Goal: Transaction & Acquisition: Purchase product/service

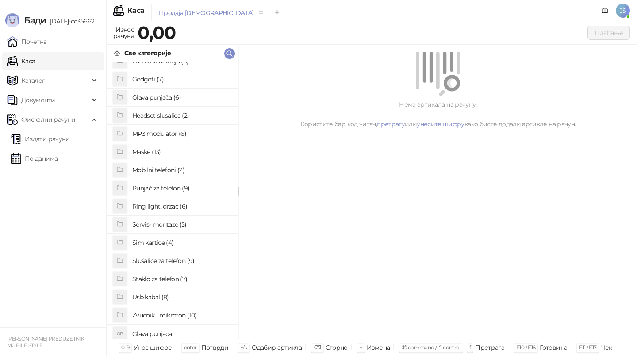
scroll to position [68, 0]
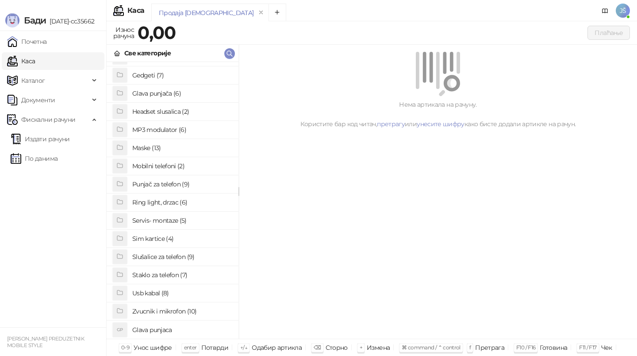
click at [182, 238] on h4 "Sim kartice (4)" at bounding box center [181, 238] width 99 height 14
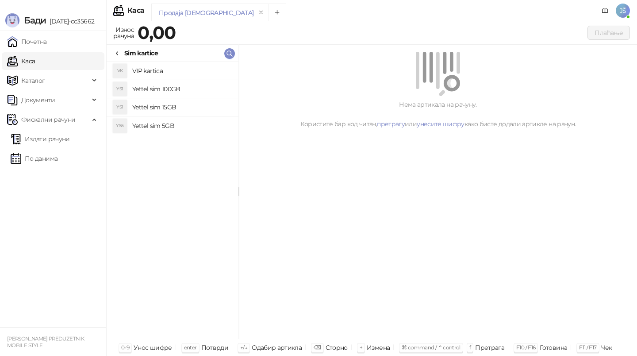
click at [169, 109] on h4 "Yettel sim 15GB" at bounding box center [181, 107] width 99 height 14
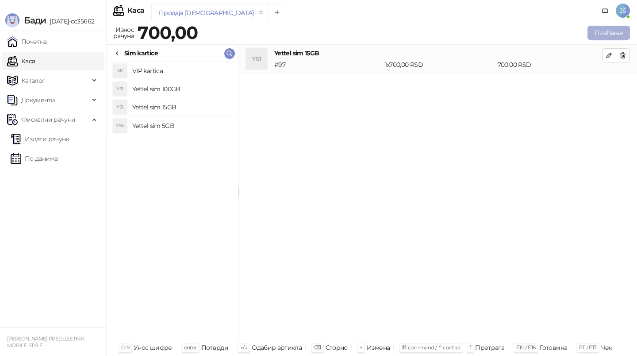
click at [605, 35] on button "Плаћање" at bounding box center [608, 33] width 42 height 14
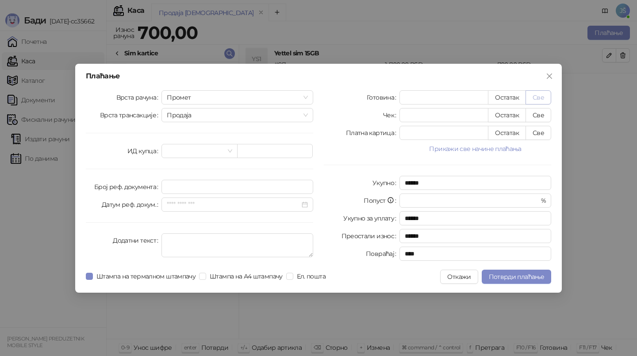
click at [537, 98] on button "Све" at bounding box center [538, 97] width 26 height 14
type input "***"
type input "****"
click at [521, 276] on span "Потврди плаћање" at bounding box center [516, 276] width 55 height 8
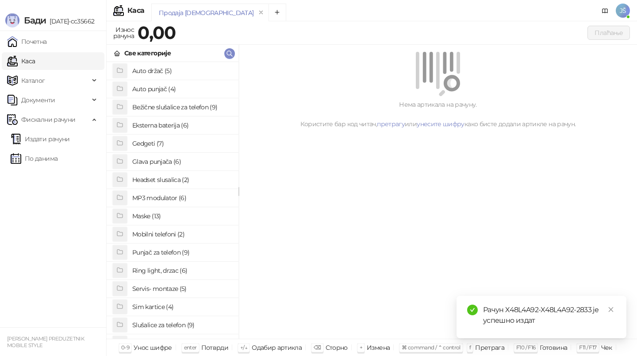
click at [386, 249] on div "Нема артикала на рачуну. Користите бар код читач, претрагу или унесите шифру ка…" at bounding box center [438, 192] width 398 height 294
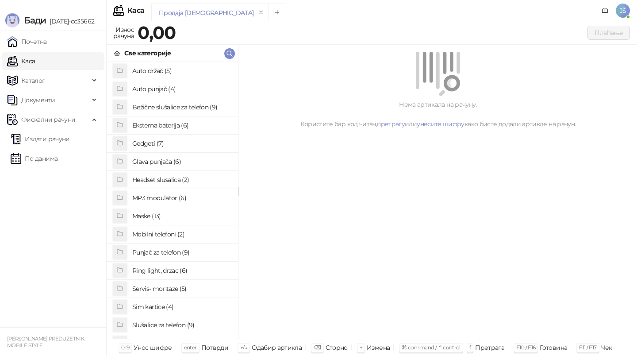
click at [16, 11] on div "[PERSON_NAME] [DATE]-cc35662" at bounding box center [53, 15] width 106 height 31
click at [18, 4] on div "[PERSON_NAME] [DATE]-cc35662" at bounding box center [53, 15] width 106 height 31
